Goal: Ask a question

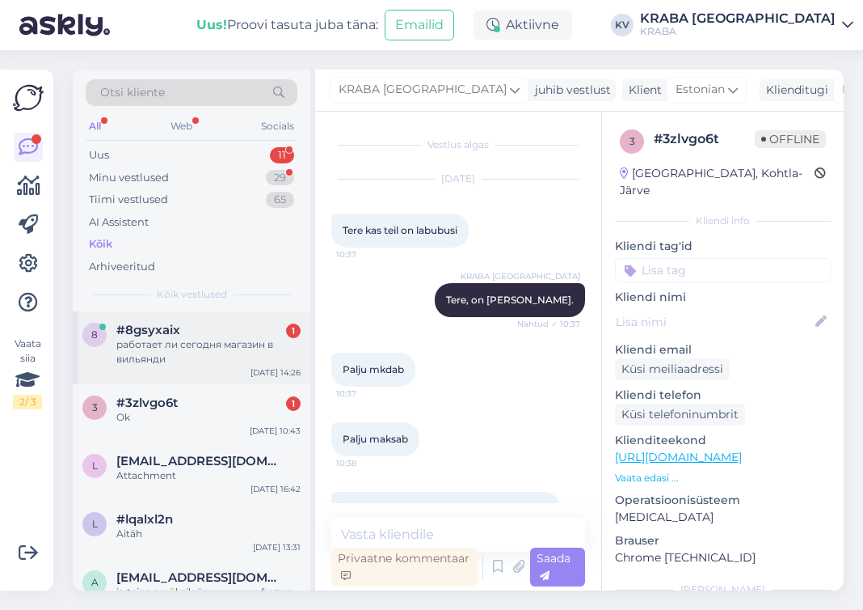
scroll to position [918, 0]
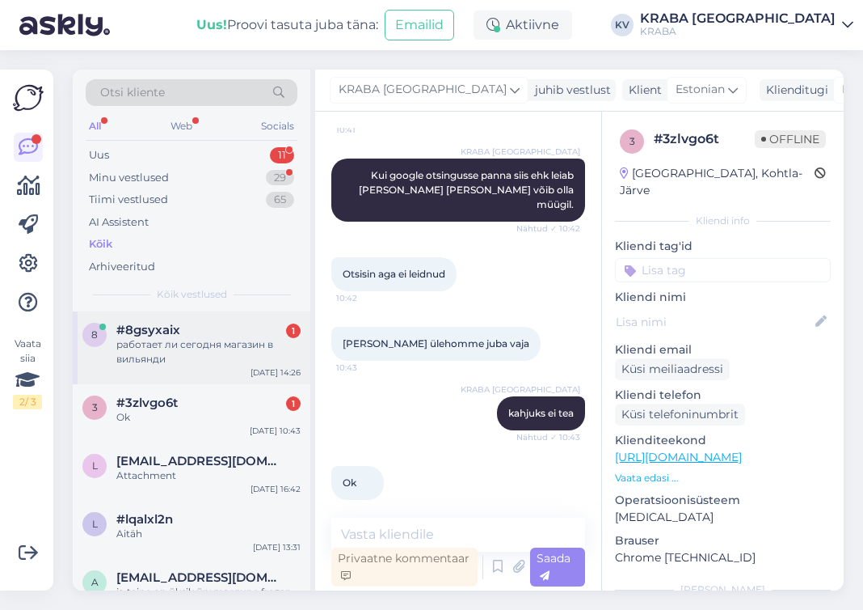
click at [150, 357] on div "работает ли сегодня магазин в вильянди" at bounding box center [208, 351] width 184 height 29
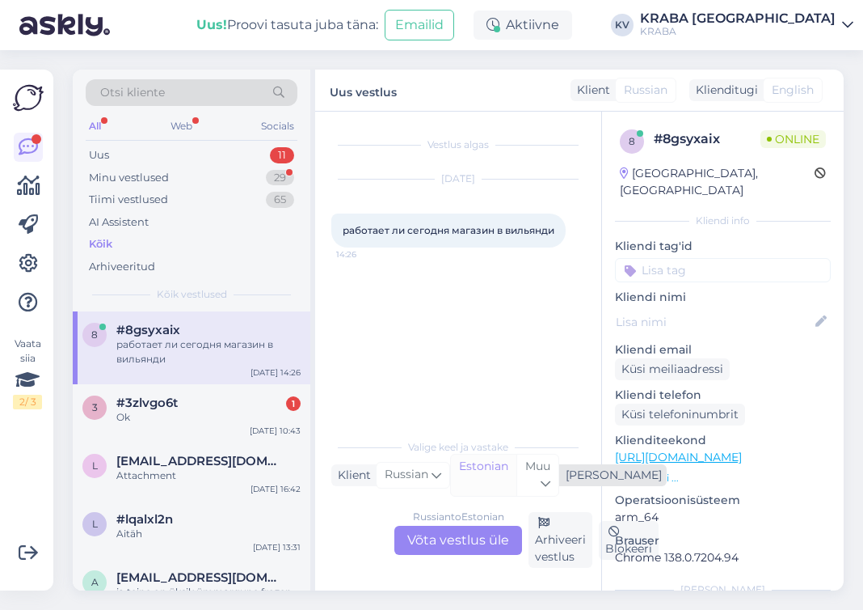
click at [477, 471] on div "Estonian" at bounding box center [483, 474] width 65 height 41
click at [432, 482] on icon at bounding box center [437, 475] width 10 height 18
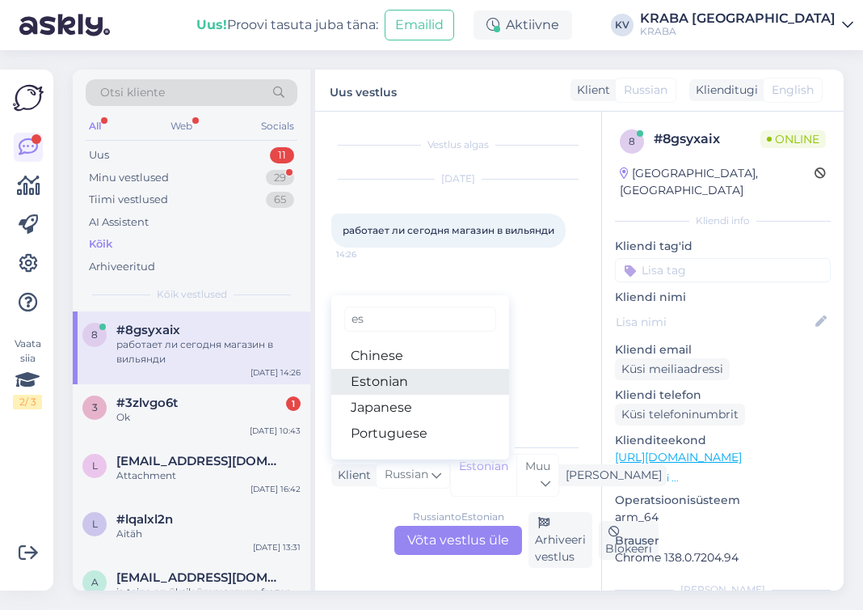
click at [398, 378] on link "Estonian" at bounding box center [420, 382] width 178 height 26
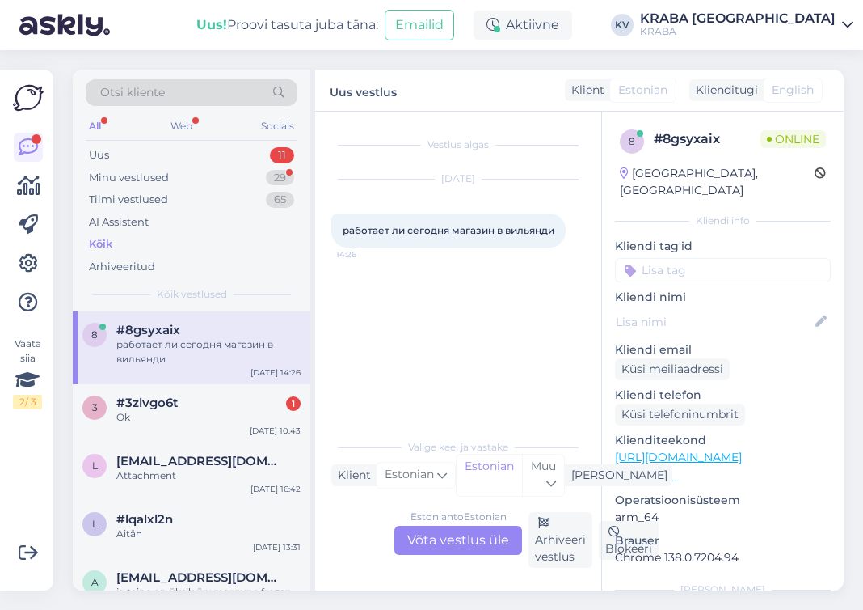
drag, startPoint x: 497, startPoint y: 331, endPoint x: 498, endPoint y: 307, distance: 24.3
click at [498, 307] on div "Vestlus algas Aug 20 2025 работает ли сегодня магазин в вильянди 14:26" at bounding box center [465, 272] width 268 height 288
click at [499, 234] on span "работает ли сегодня магазин в вильянди" at bounding box center [449, 230] width 212 height 12
click at [552, 230] on span "работает ли сегодня магазин в вильянди" at bounding box center [449, 230] width 212 height 12
click at [410, 475] on span "Estonian" at bounding box center [409, 475] width 49 height 18
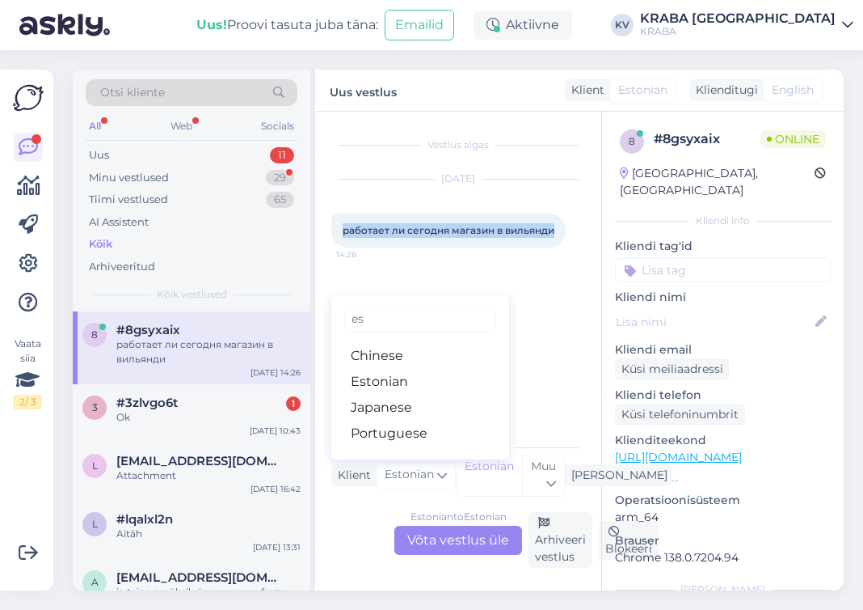
drag, startPoint x: 553, startPoint y: 233, endPoint x: 339, endPoint y: 242, distance: 214.4
click at [339, 242] on div "работает ли сегодня магазин в вильянди 14:26" at bounding box center [448, 230] width 234 height 34
click at [473, 472] on div "Estonian" at bounding box center [489, 474] width 65 height 41
click at [420, 475] on span "Estonian" at bounding box center [409, 475] width 49 height 18
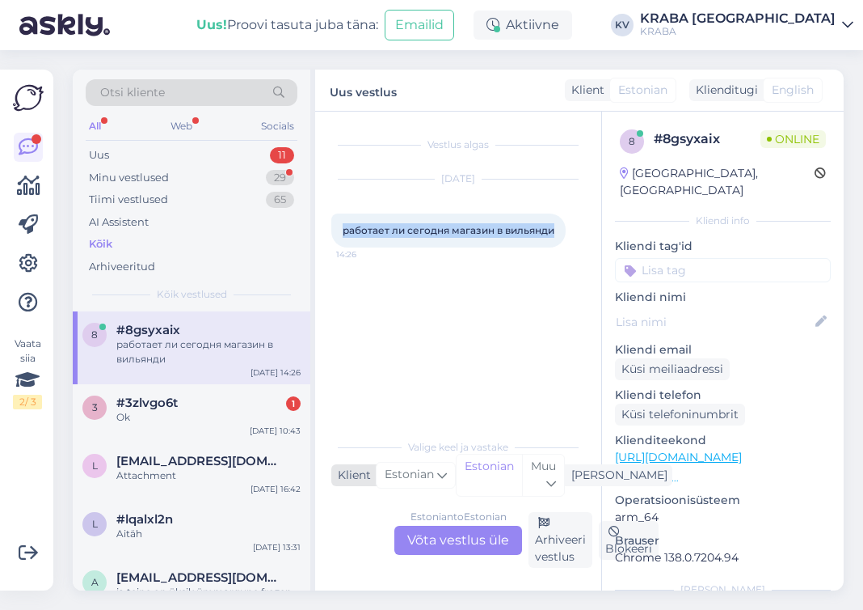
click at [420, 476] on span "Estonian" at bounding box center [409, 475] width 49 height 18
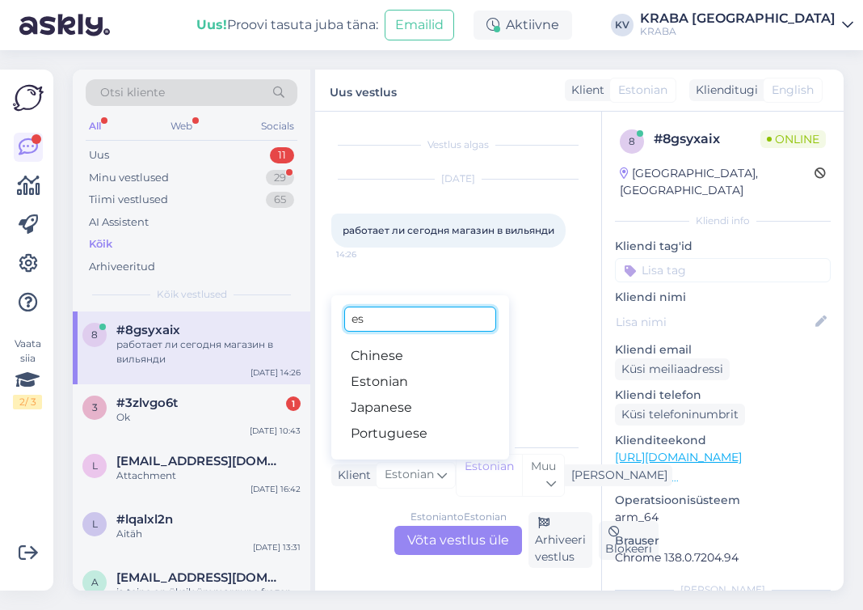
click at [376, 327] on input "es" at bounding box center [420, 318] width 152 height 25
type input "e"
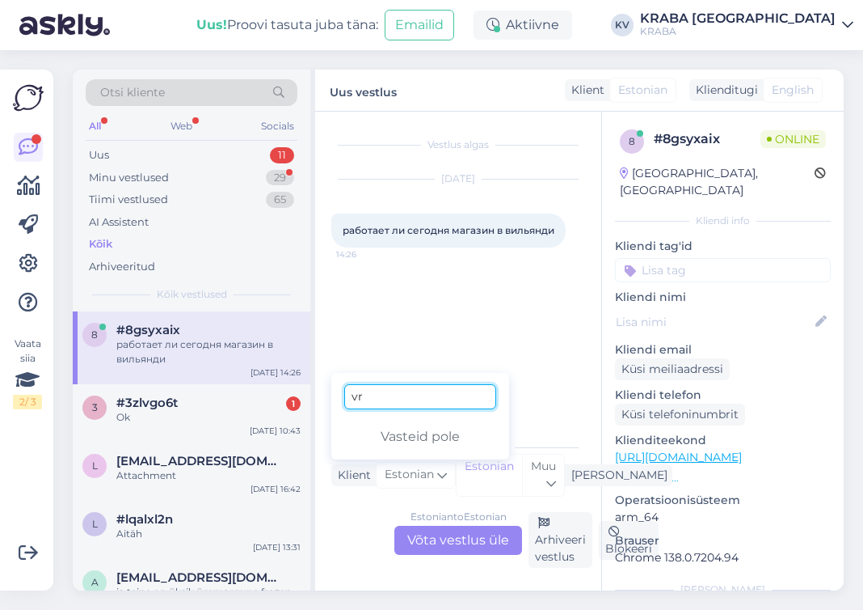
type input "v"
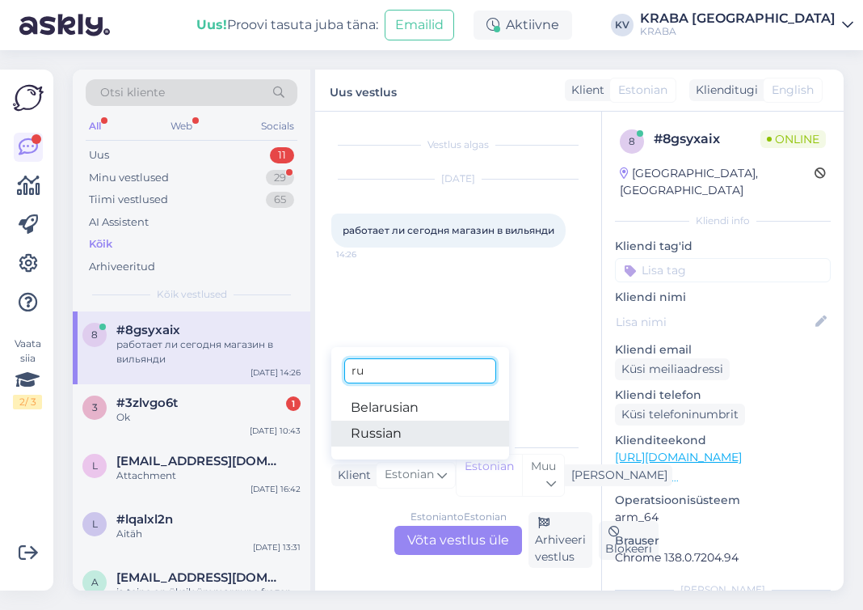
type input "ru"
click at [384, 439] on link "Russian" at bounding box center [420, 433] width 178 height 26
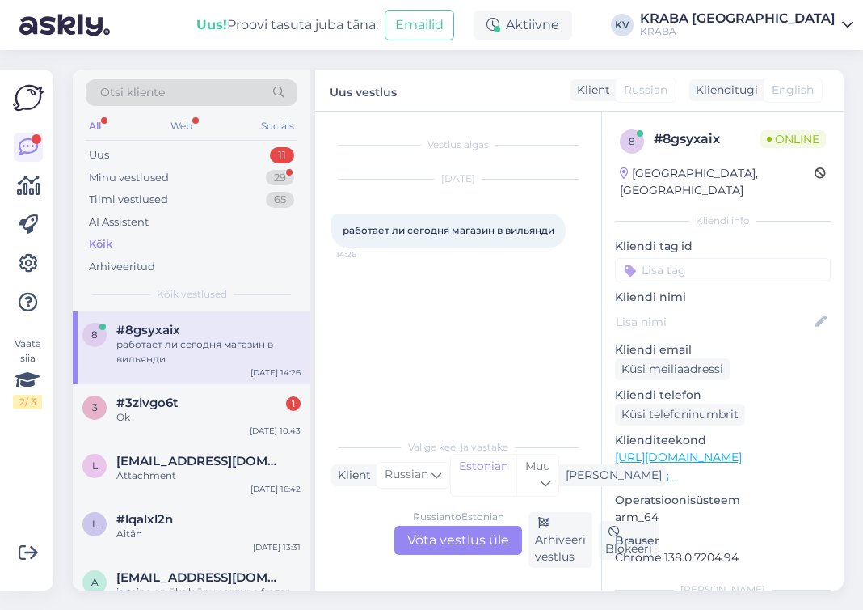
click at [458, 361] on div "Vestlus algas Aug 20 2025 работает ли сегодня магазин в вильянди 14:26" at bounding box center [465, 272] width 268 height 288
click at [480, 485] on div "Estonian" at bounding box center [483, 474] width 65 height 41
click at [477, 462] on div "Estonian" at bounding box center [483, 474] width 65 height 41
click at [540, 481] on div "Muu" at bounding box center [538, 474] width 42 height 41
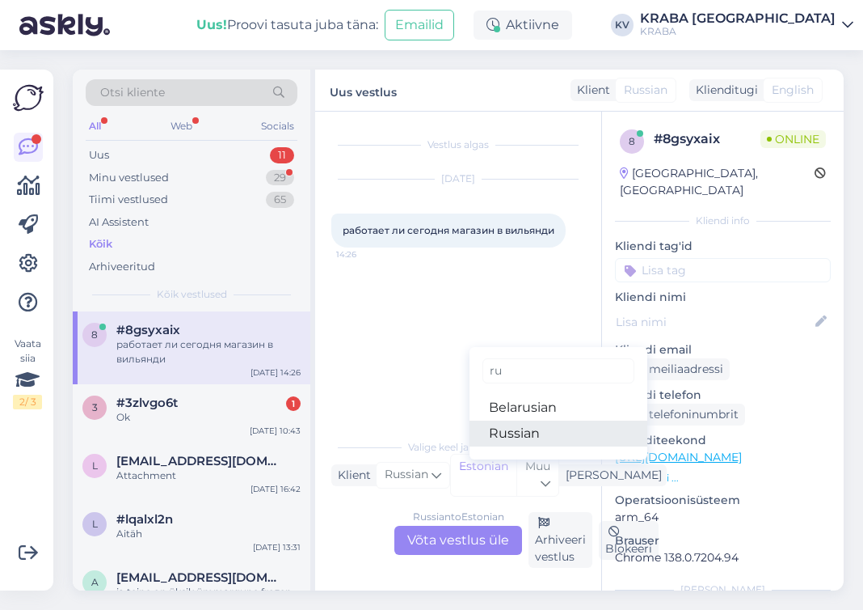
type input "ru"
click at [494, 428] on link "Russian" at bounding box center [559, 433] width 178 height 26
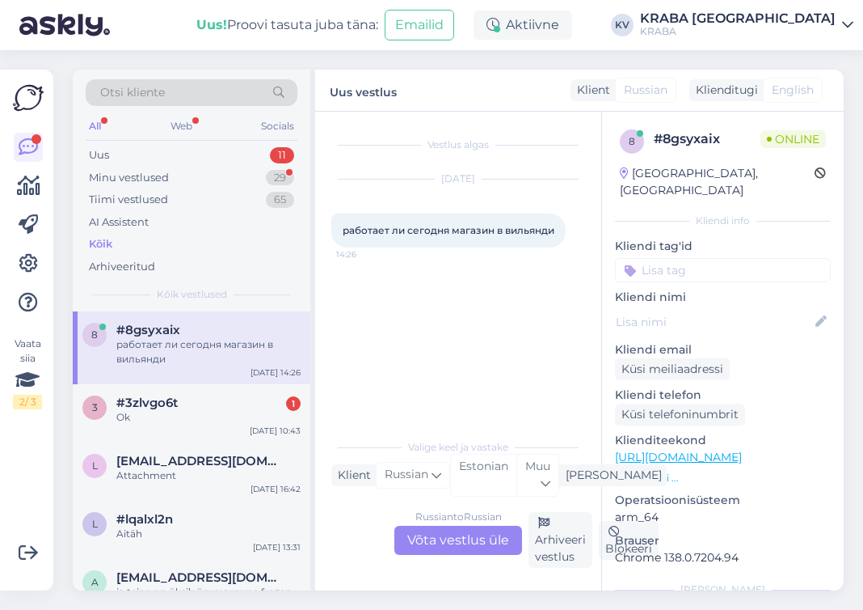
click at [477, 365] on div "Vestlus algas Aug 20 2025 работает ли сегодня магазин в вильянди 14:26" at bounding box center [465, 272] width 268 height 288
click at [484, 529] on div "Russian to Russian Võta vestlus üle" at bounding box center [459, 539] width 128 height 29
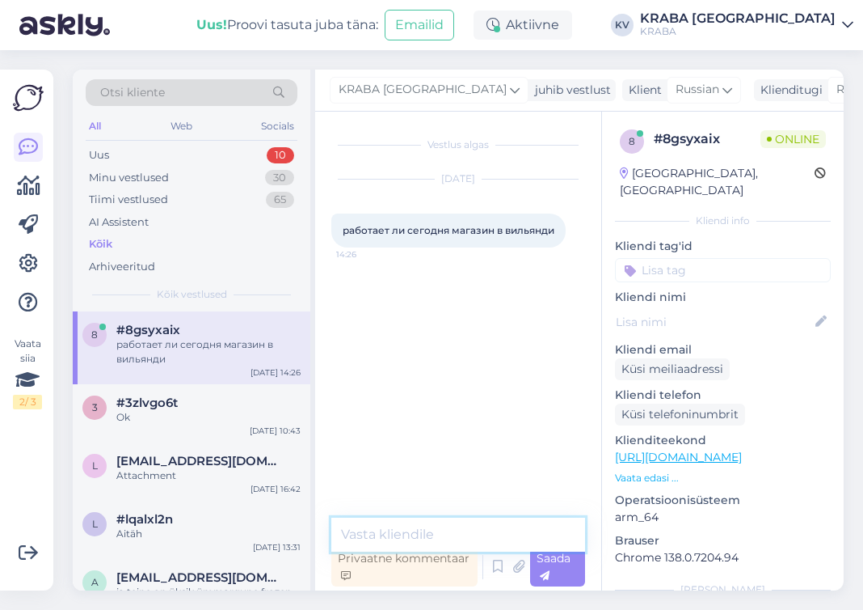
click at [415, 534] on textarea at bounding box center [458, 534] width 254 height 34
type textarea "15:00"
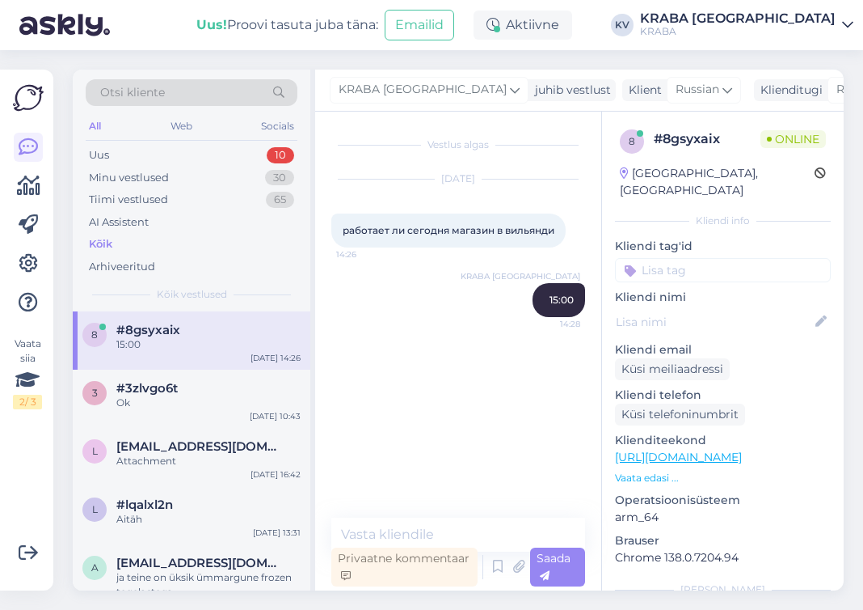
click at [478, 310] on div "KRABA Võru 15:00 14:28" at bounding box center [458, 300] width 254 height 70
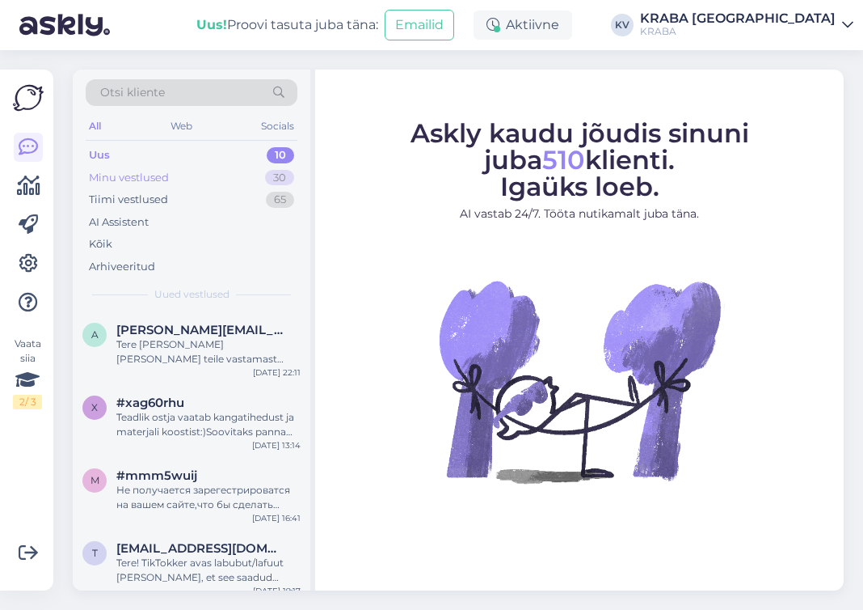
click at [139, 175] on div "Minu vestlused" at bounding box center [129, 178] width 80 height 16
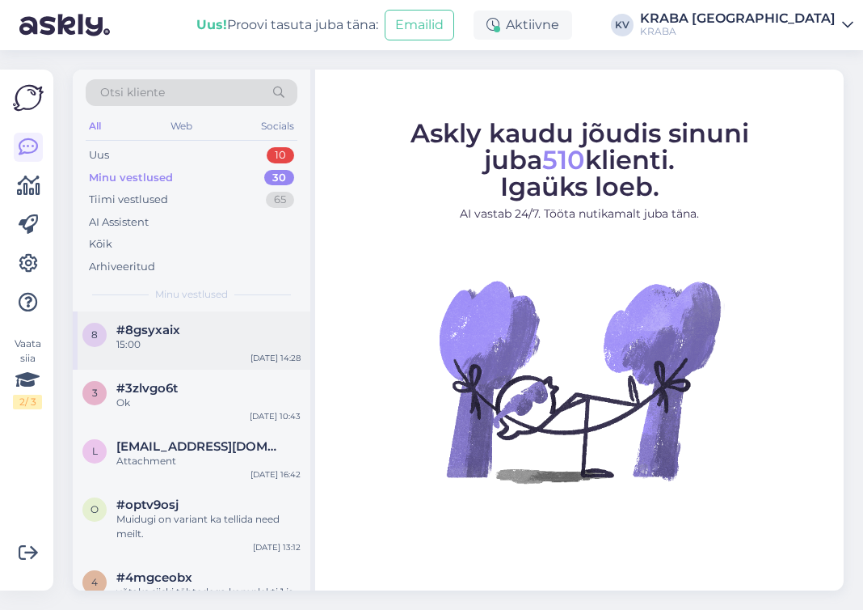
click at [158, 353] on div "8 #8gsyxaix 15:00 [DATE] 14:28" at bounding box center [192, 340] width 238 height 58
